Goal: Task Accomplishment & Management: Use online tool/utility

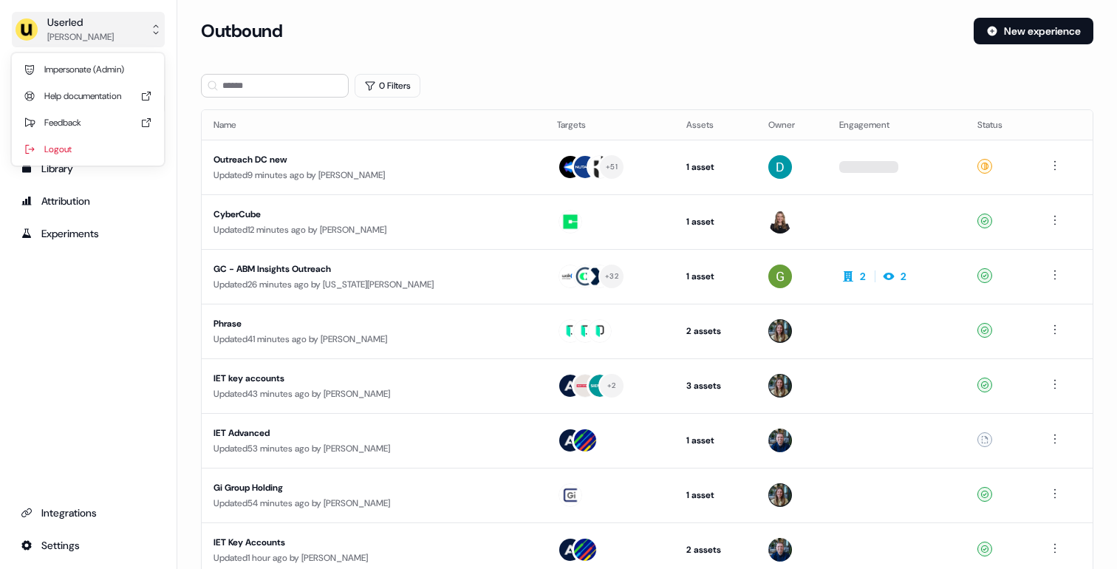
click at [102, 40] on button "Userled Yves Adam" at bounding box center [88, 29] width 153 height 35
click at [98, 69] on div "Impersonate (Admin)" at bounding box center [88, 69] width 140 height 27
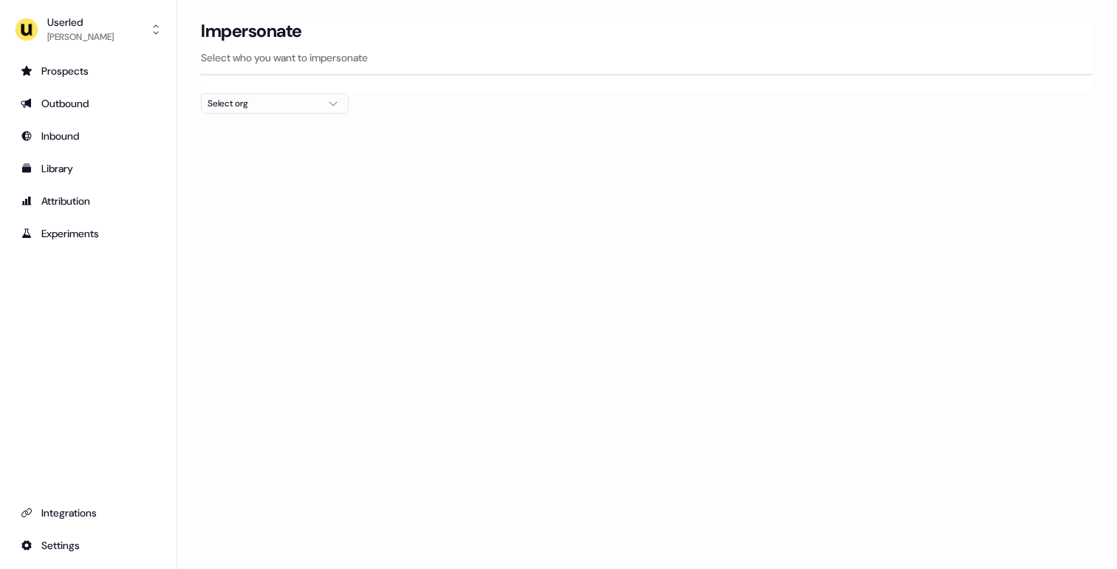
click at [247, 106] on div "Select org" at bounding box center [263, 103] width 111 height 15
type input "***"
click at [229, 159] on div "Kpler" at bounding box center [275, 157] width 146 height 24
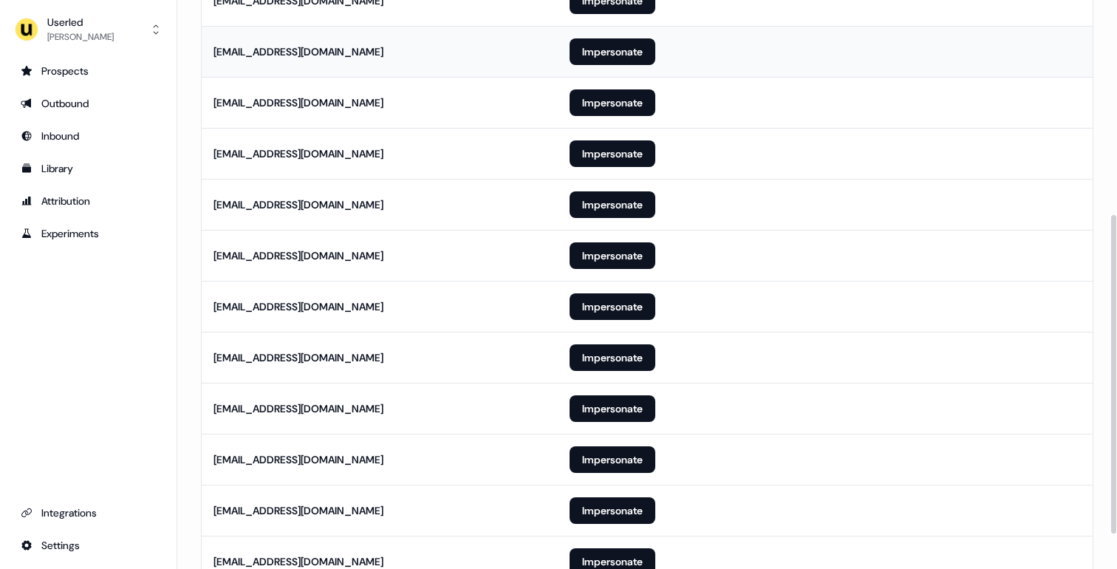
scroll to position [444, 0]
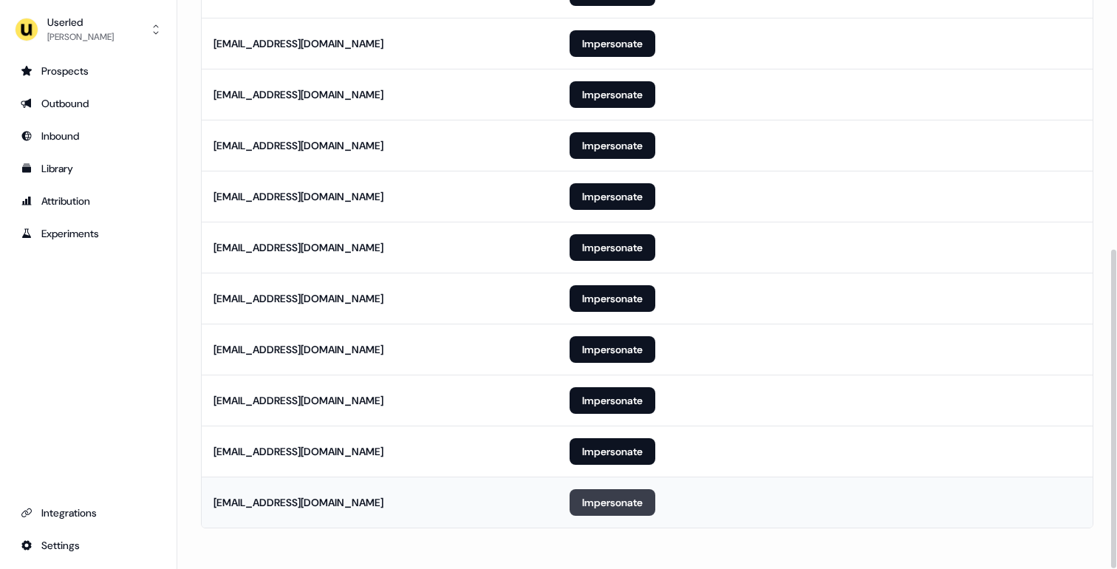
click at [593, 497] on button "Impersonate" at bounding box center [613, 502] width 86 height 27
